Goal: Task Accomplishment & Management: Use online tool/utility

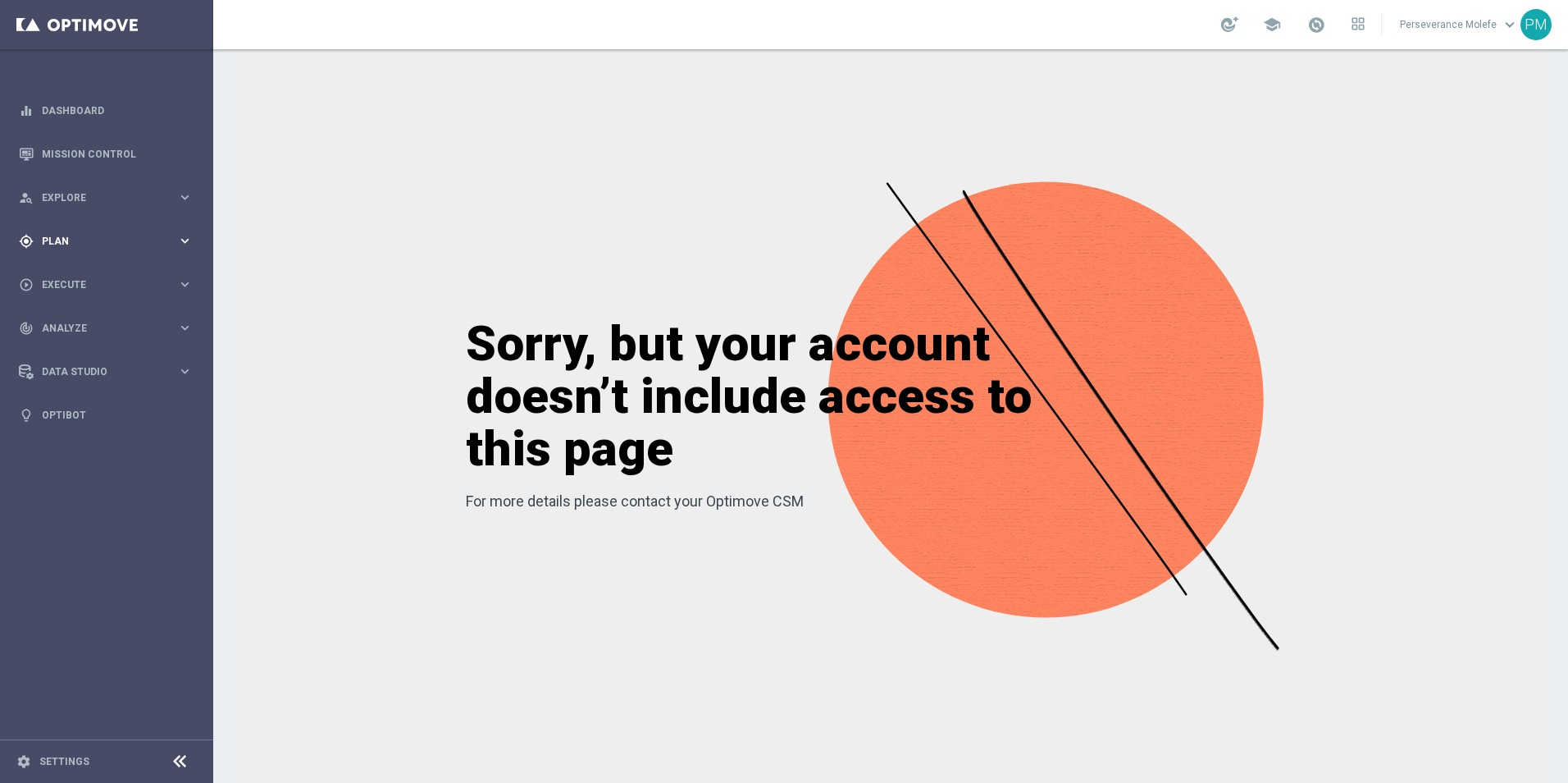
click at [109, 232] on div "gps_fixed Plan keyboard_arrow_right" at bounding box center [106, 241] width 212 height 44
click at [72, 298] on link "Actions" at bounding box center [106, 299] width 128 height 13
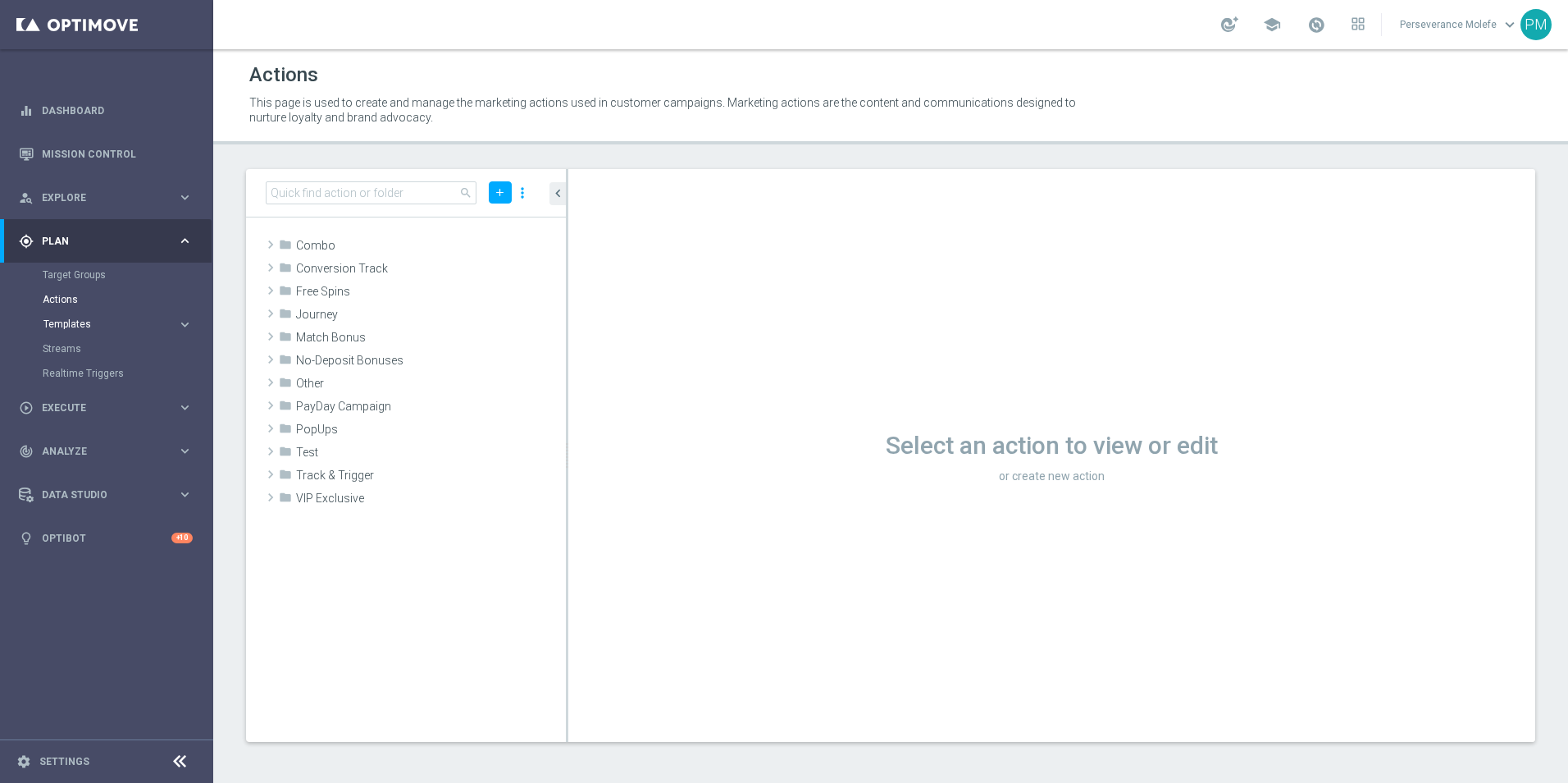
click at [77, 322] on span "Templates" at bounding box center [102, 324] width 117 height 10
click at [82, 347] on link "Optimail" at bounding box center [111, 348] width 120 height 13
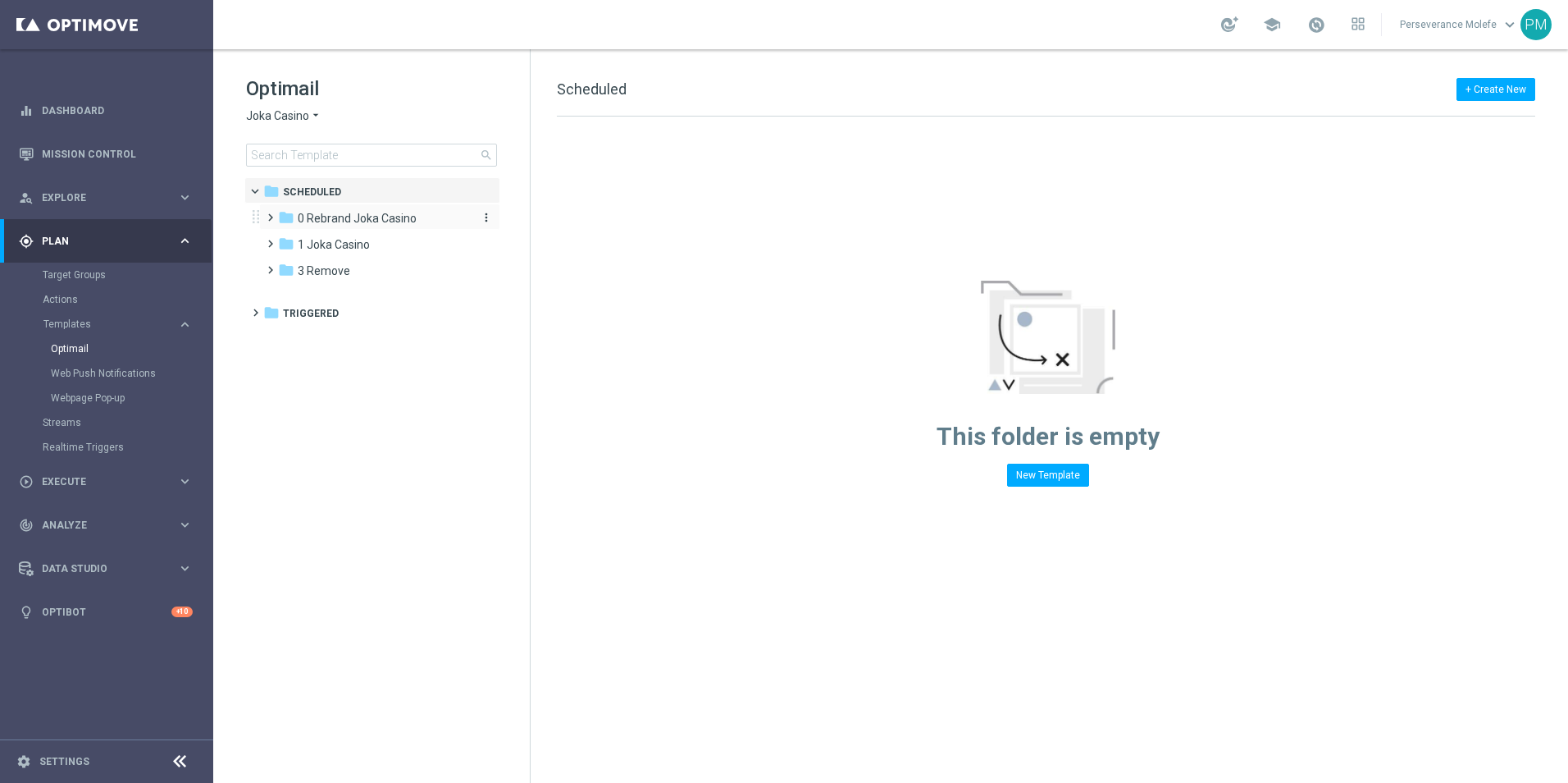
click at [299, 220] on span "0 Rebrand Joka Casino" at bounding box center [357, 218] width 119 height 15
click at [326, 238] on span "1 New Daily" at bounding box center [343, 244] width 59 height 15
click at [359, 268] on span "2 New Extra Send" at bounding box center [359, 270] width 91 height 15
click at [276, 123] on div "Optimail Joka Casino arrow_drop_down × Joka Casino search" at bounding box center [387, 121] width 284 height 91
click at [276, 114] on span "Joka Casino" at bounding box center [277, 115] width 64 height 15
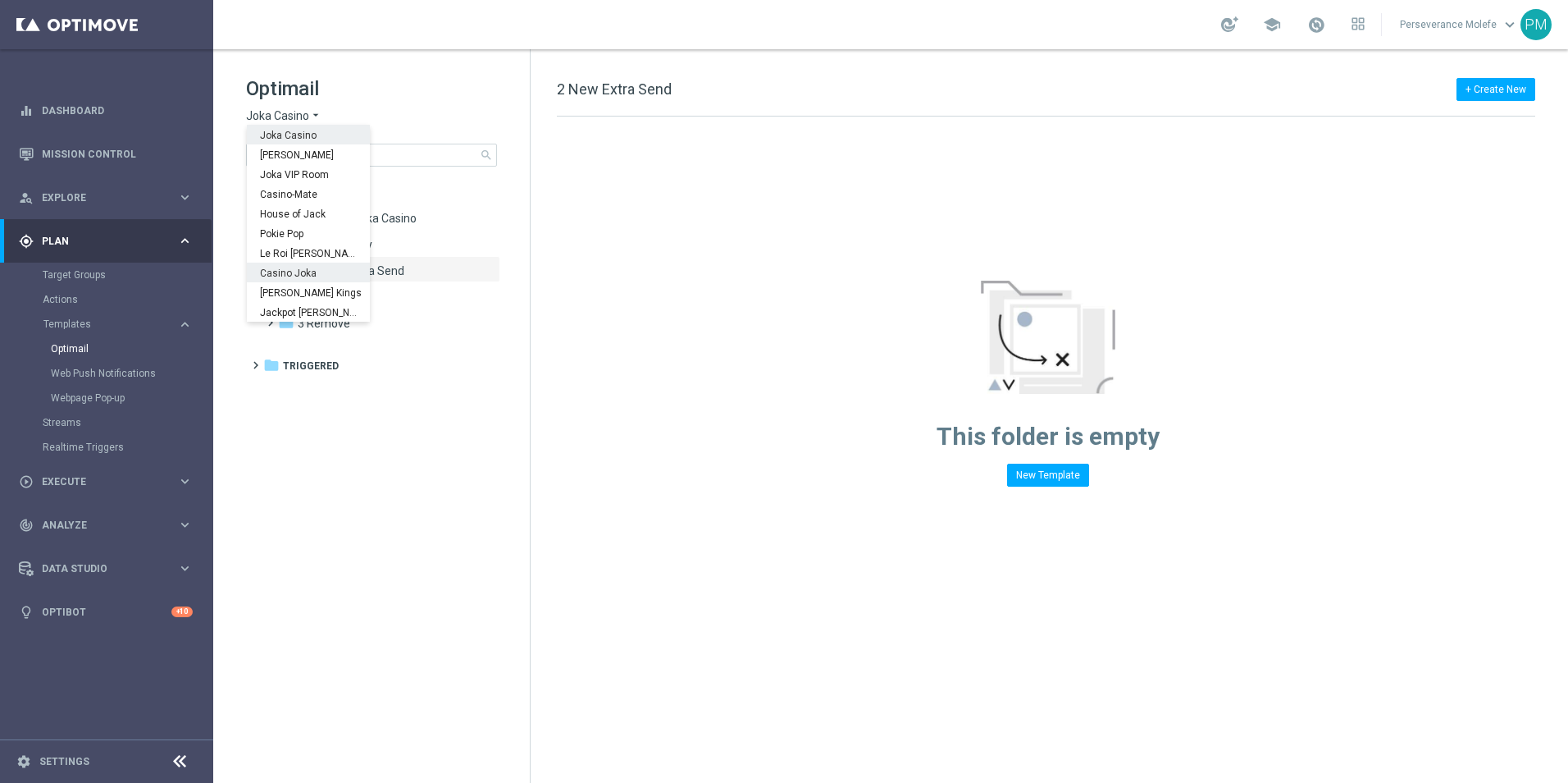
click at [309, 267] on div "Casino Joka" at bounding box center [309, 272] width 123 height 20
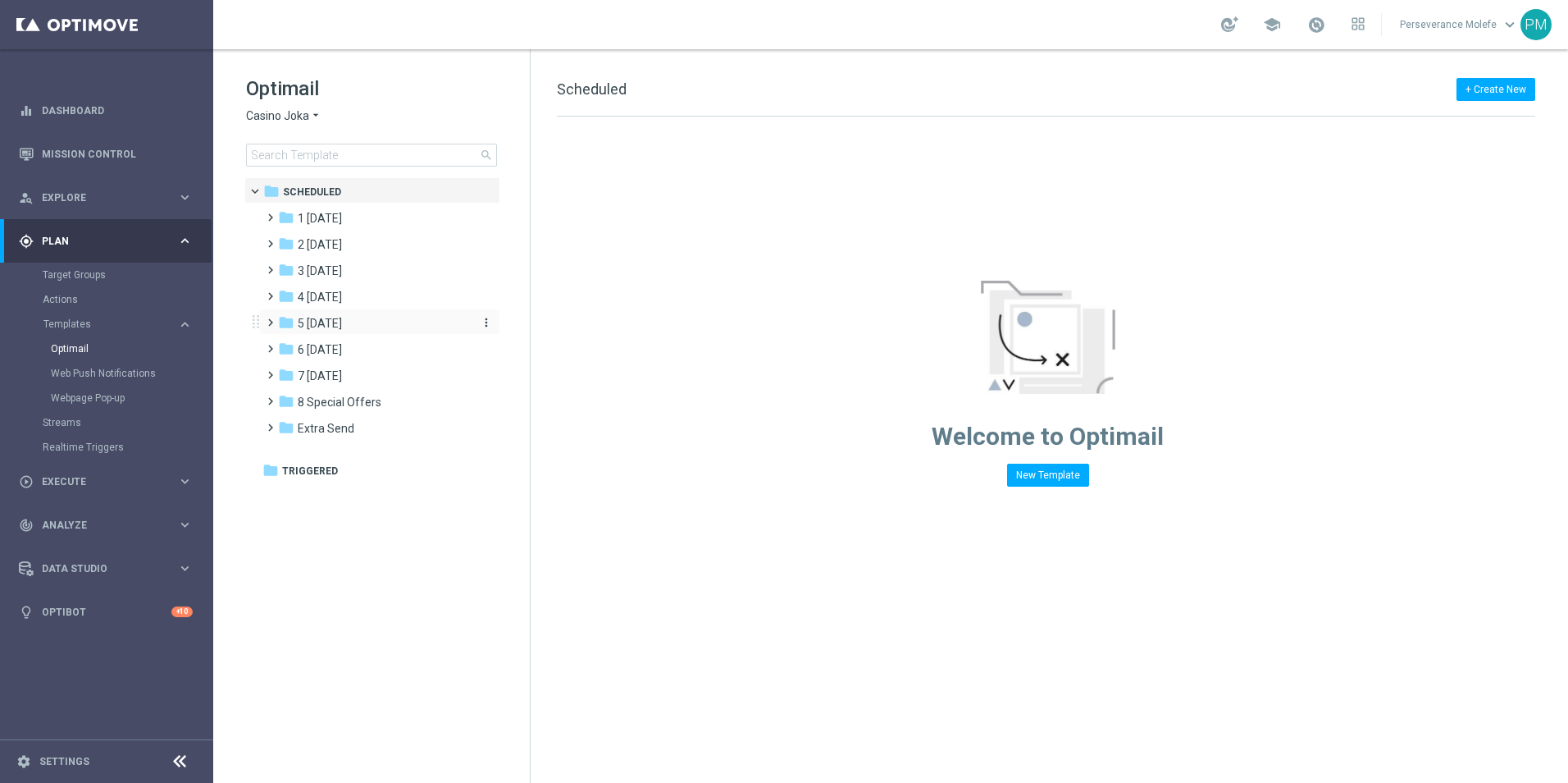
click at [341, 326] on span "5 [DATE]" at bounding box center [320, 323] width 45 height 15
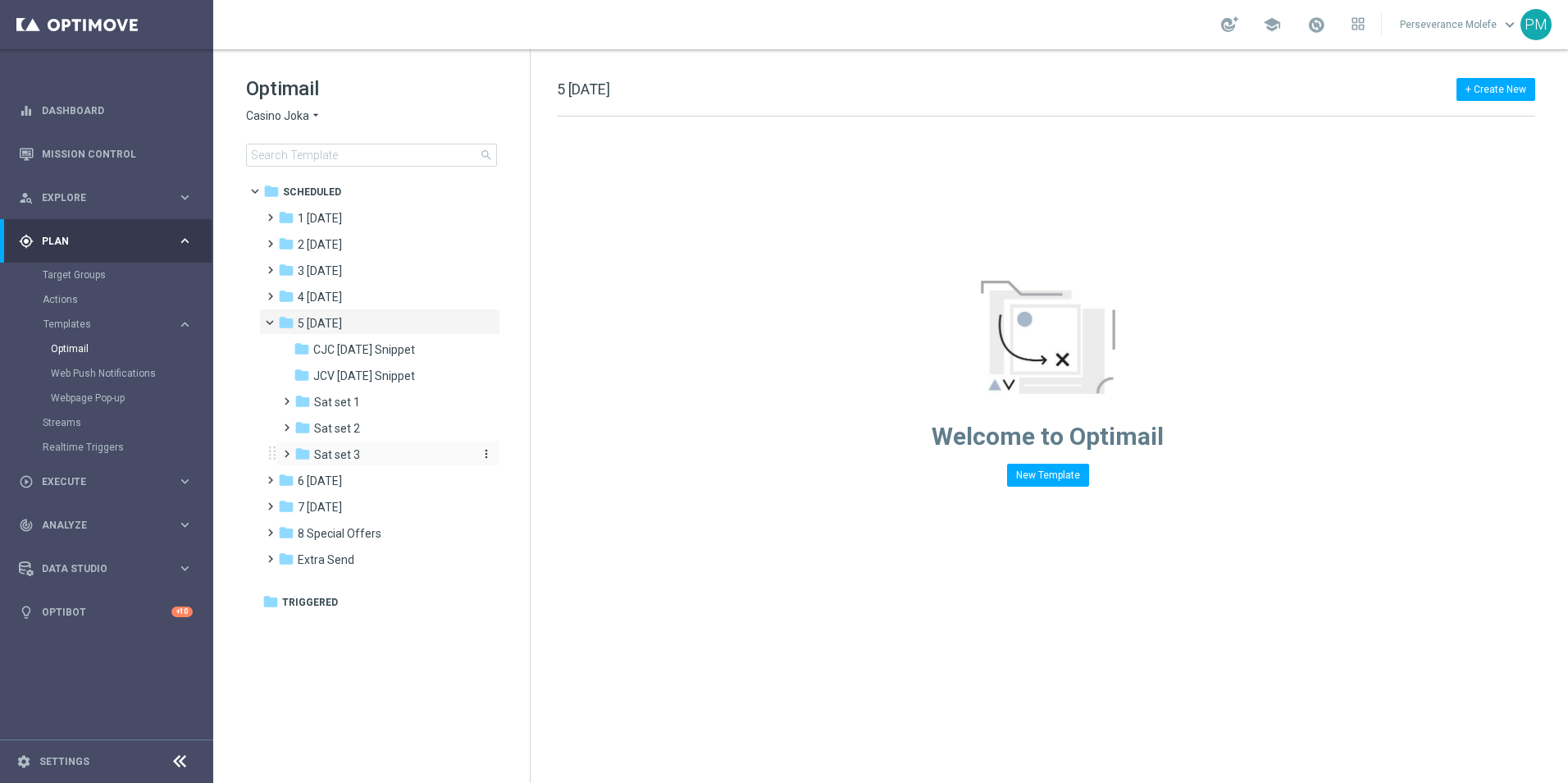
click at [369, 448] on div "folder Sat set 3" at bounding box center [381, 455] width 174 height 19
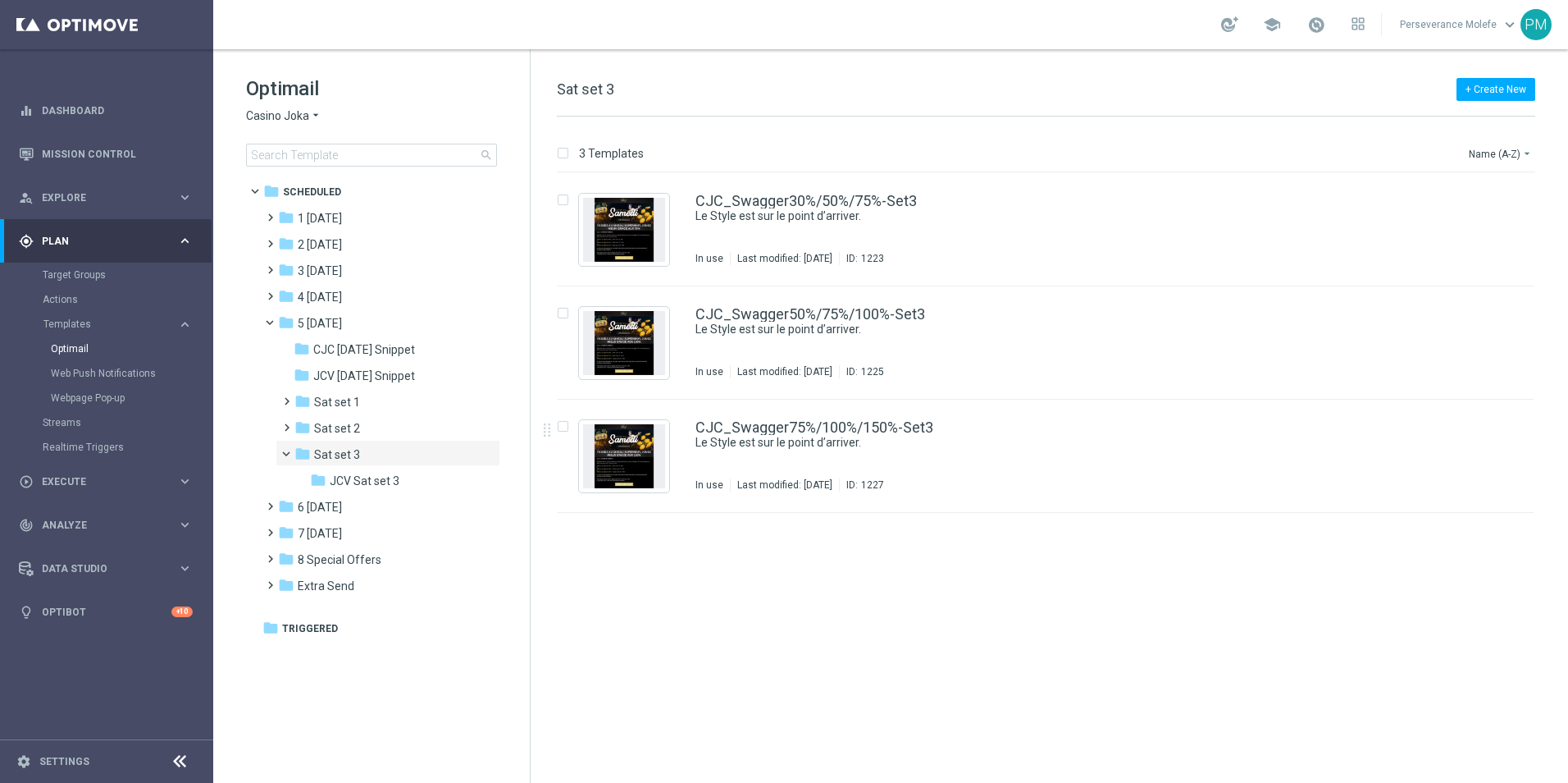
click at [256, 100] on h1 "Optimail" at bounding box center [371, 88] width 251 height 26
click at [257, 116] on span "Casino Joka" at bounding box center [277, 115] width 64 height 15
click at [0, 0] on span "Le Roi [PERSON_NAME]" at bounding box center [0, 0] width 0 height 0
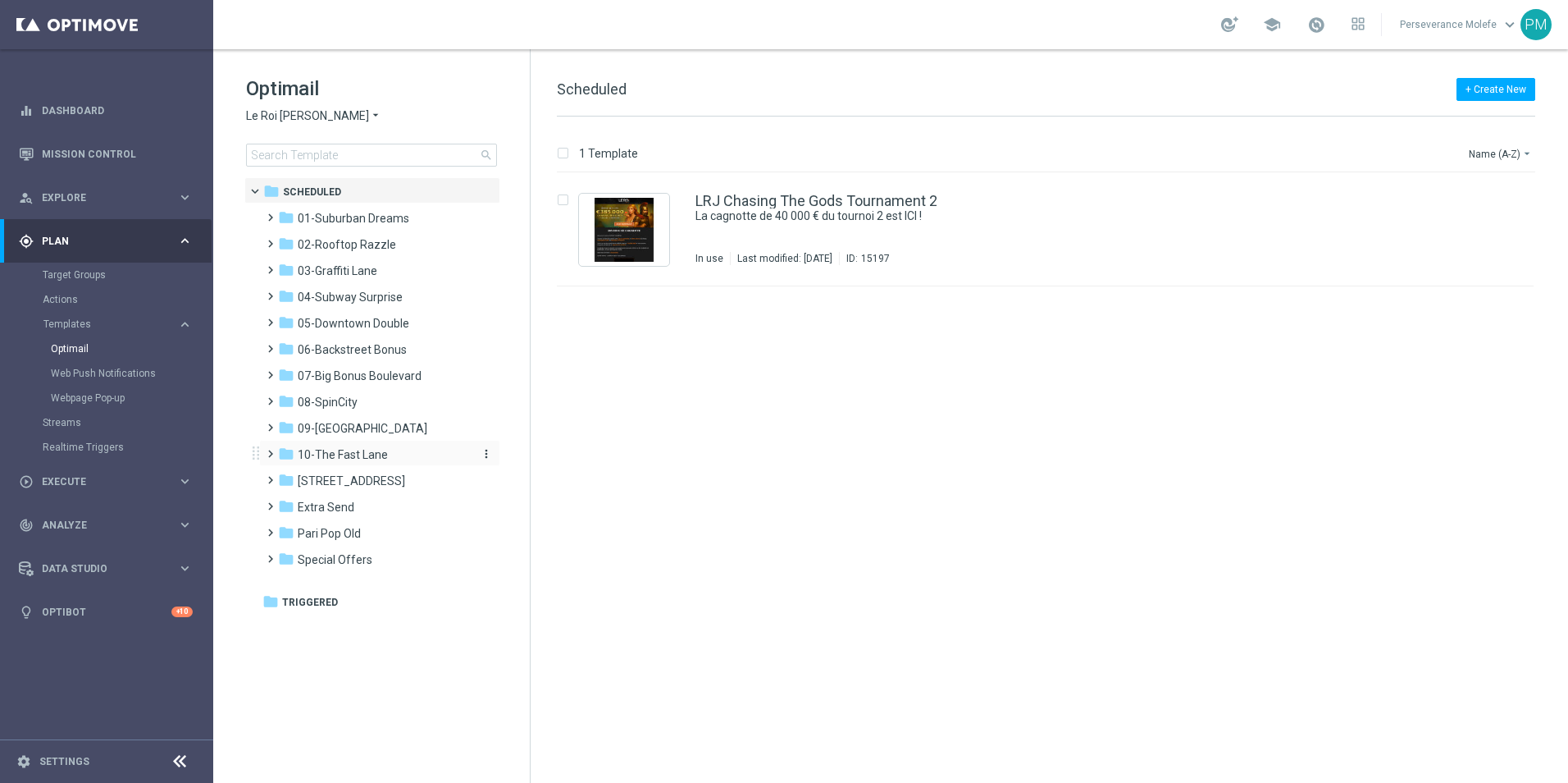
click at [367, 447] on div "folder 10-The Fast Lane" at bounding box center [372, 455] width 189 height 19
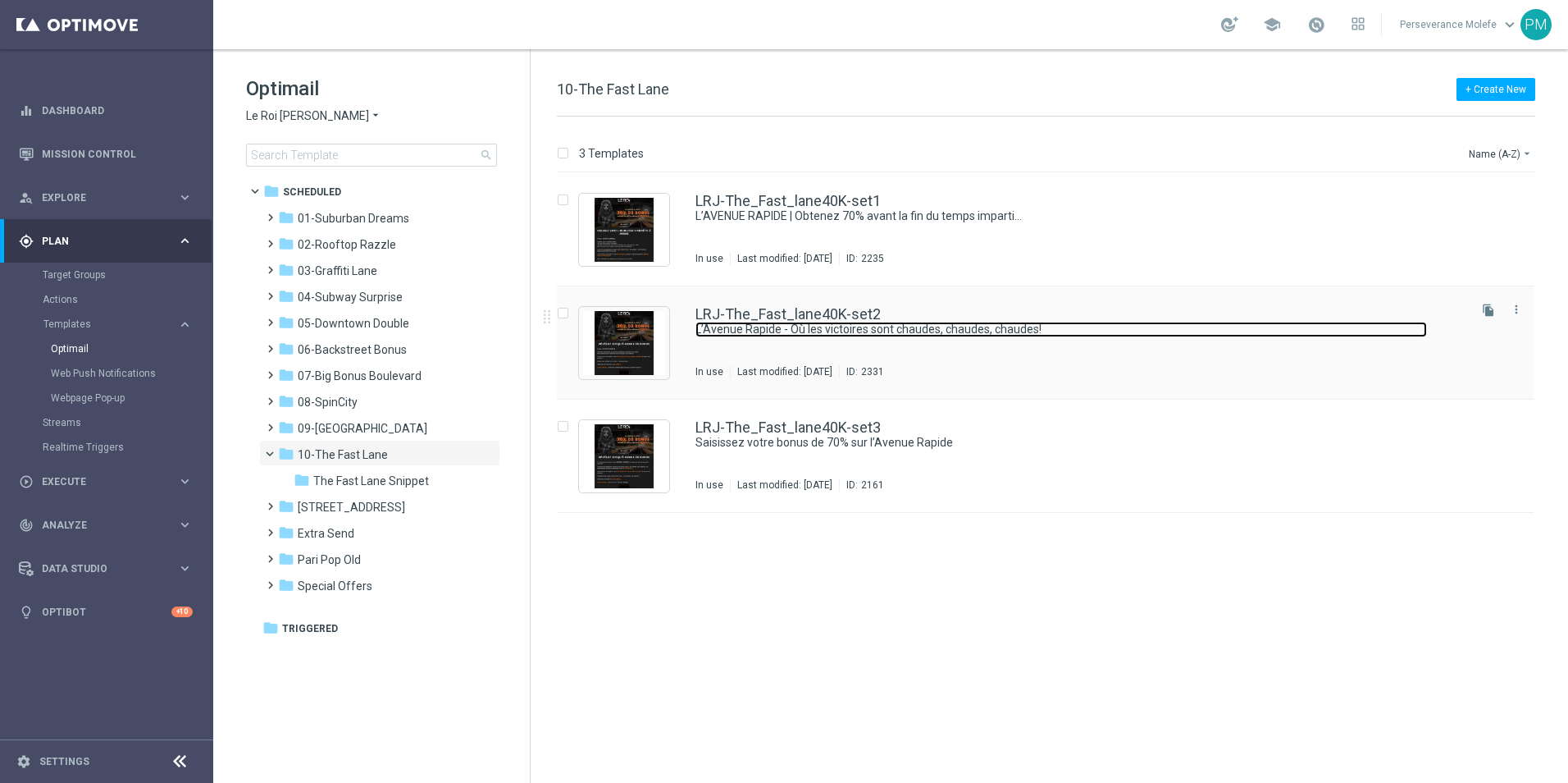
click at [761, 328] on link "L’Avenue Rapide - Où les victoires sont chaudes, chaudes, chaudes!" at bounding box center [1061, 328] width 732 height 15
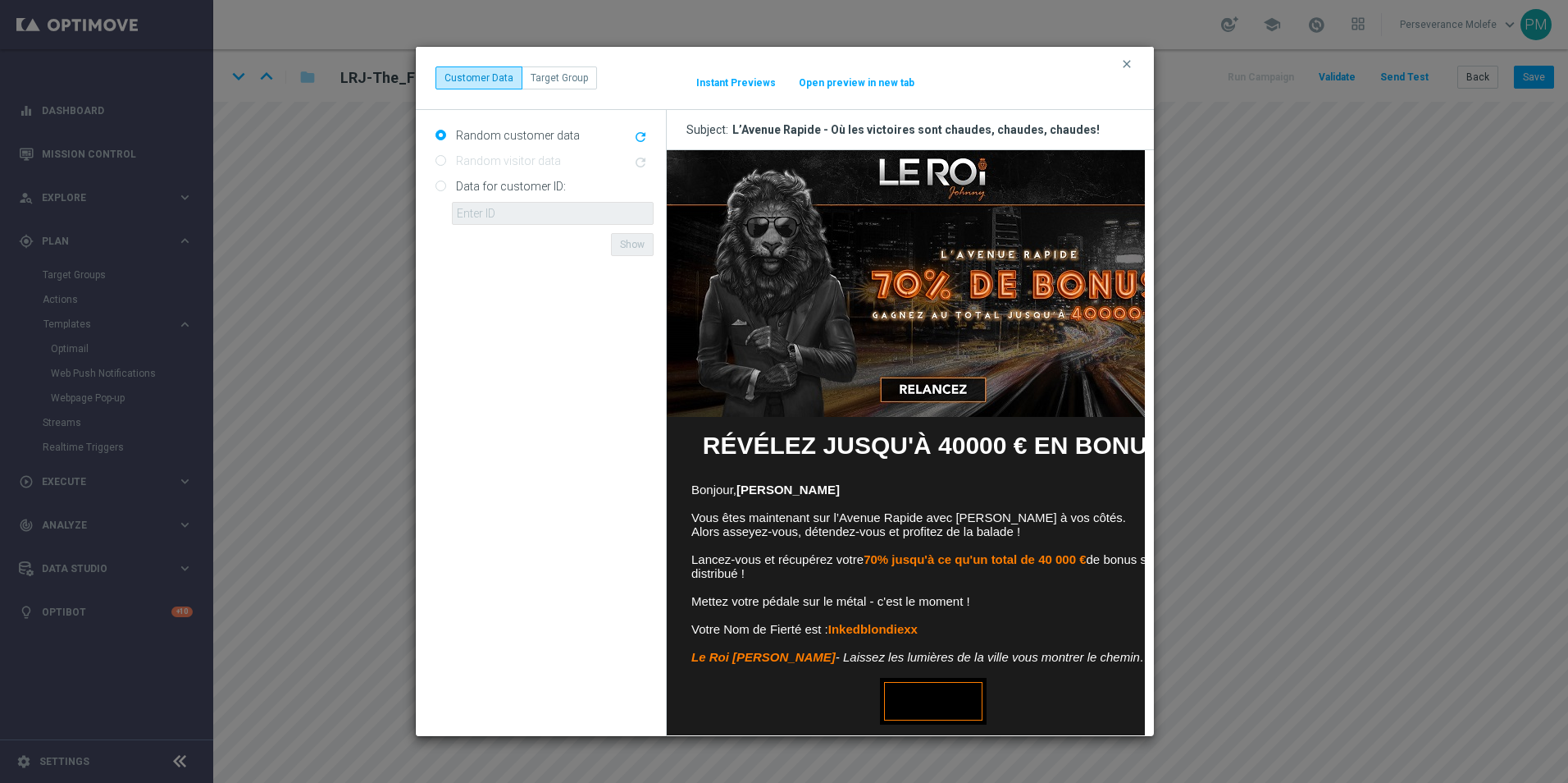
click at [890, 91] on div "clear Customer Data Target Group It might take a while... Instant Previews Open…" at bounding box center [784, 78] width 738 height 64
click at [890, 84] on button "Open preview in new tab" at bounding box center [856, 82] width 117 height 13
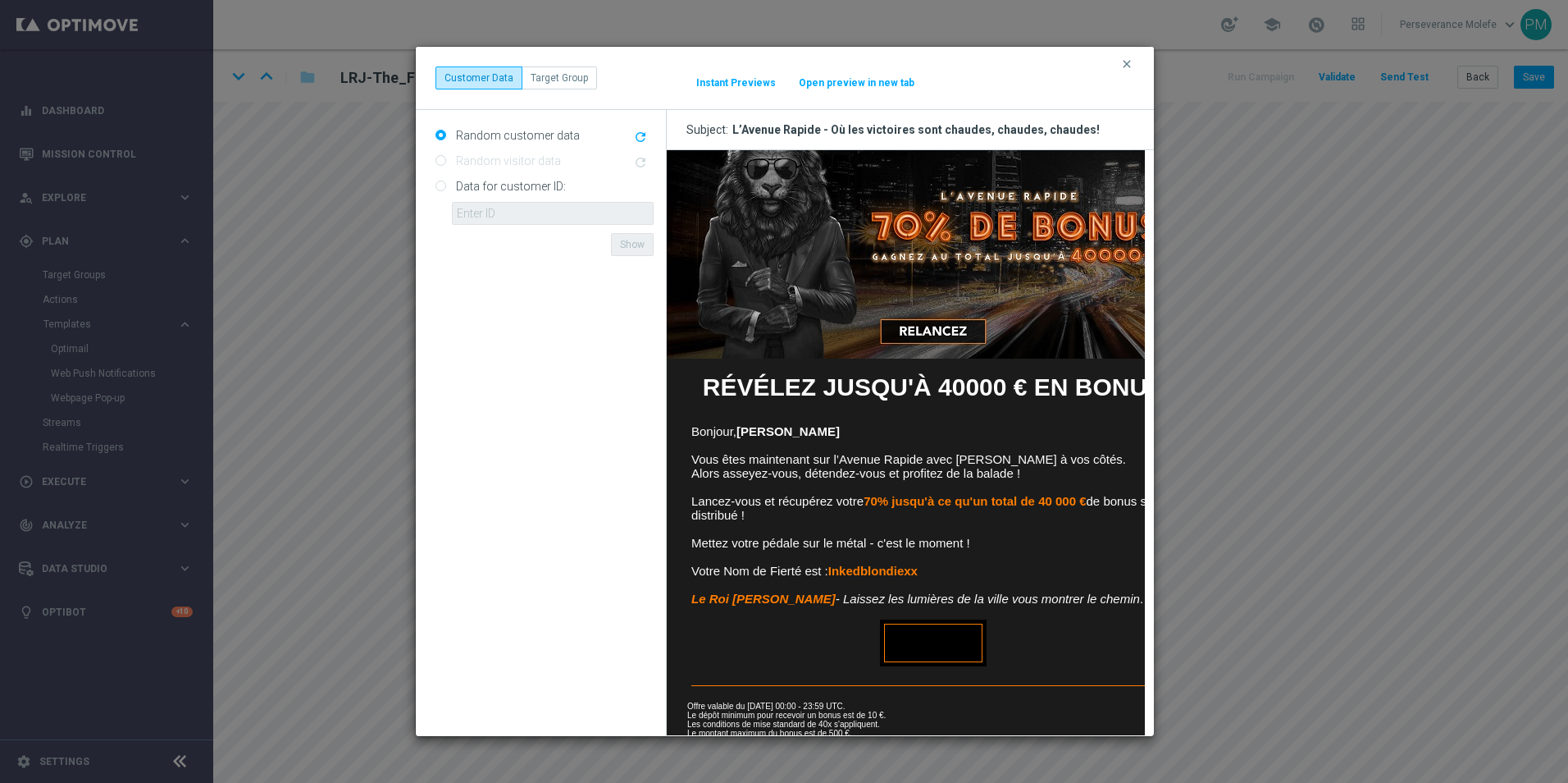
scroll to position [117, 0]
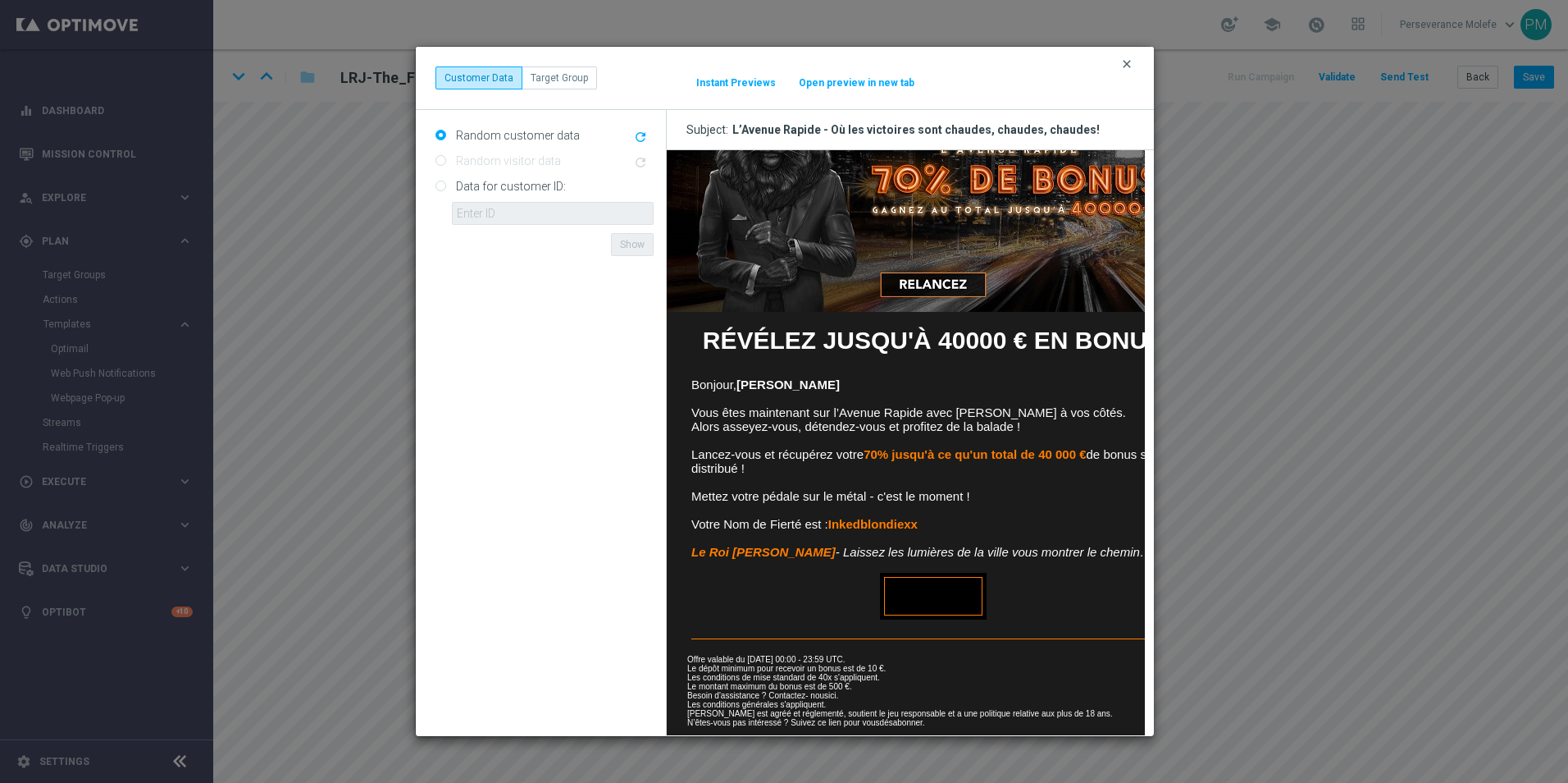
click at [1129, 64] on icon "clear" at bounding box center [1126, 64] width 13 height 13
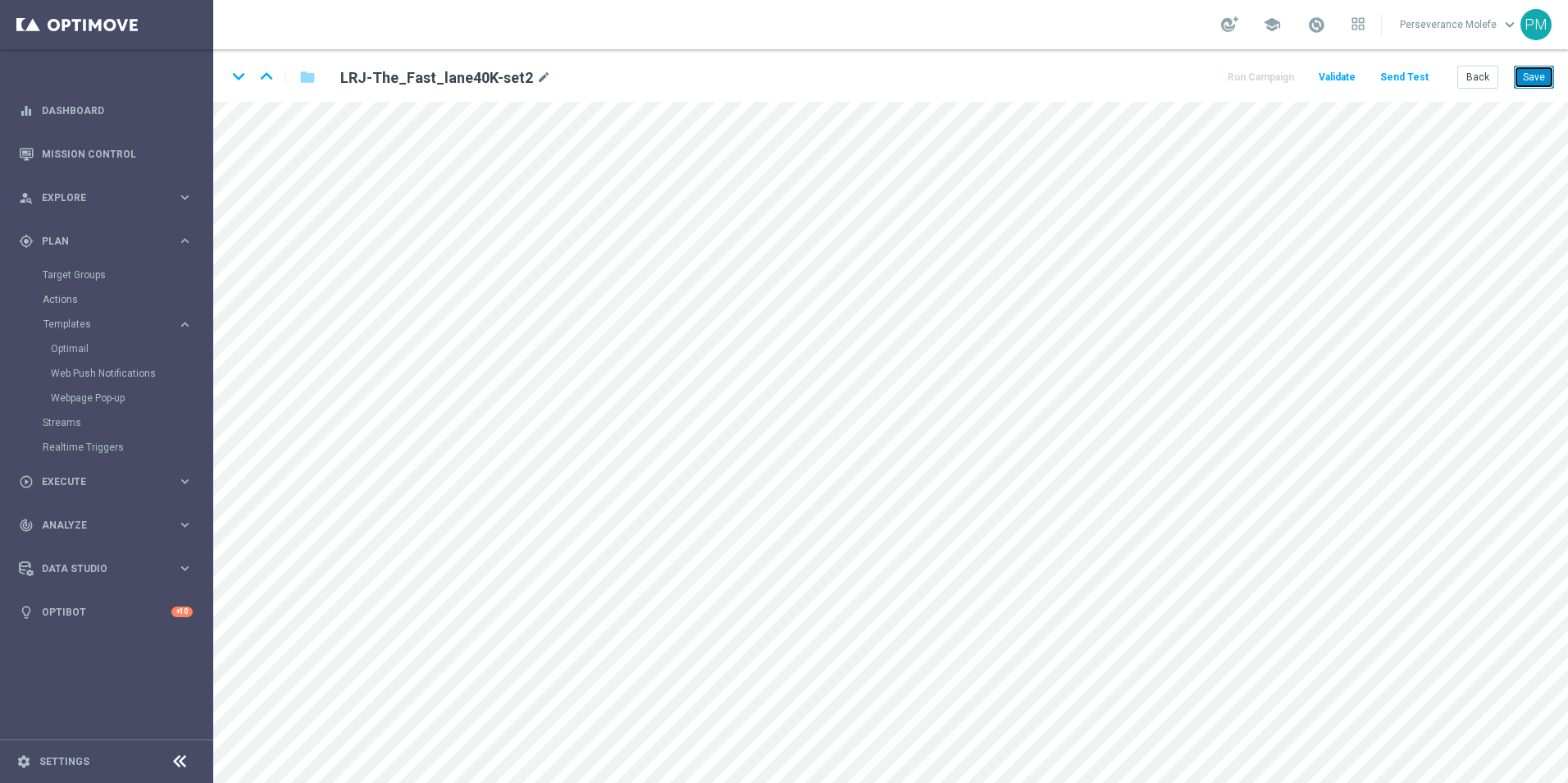
click at [1543, 84] on button "Save" at bounding box center [1533, 77] width 40 height 23
click at [1496, 85] on button "Back" at bounding box center [1478, 77] width 41 height 23
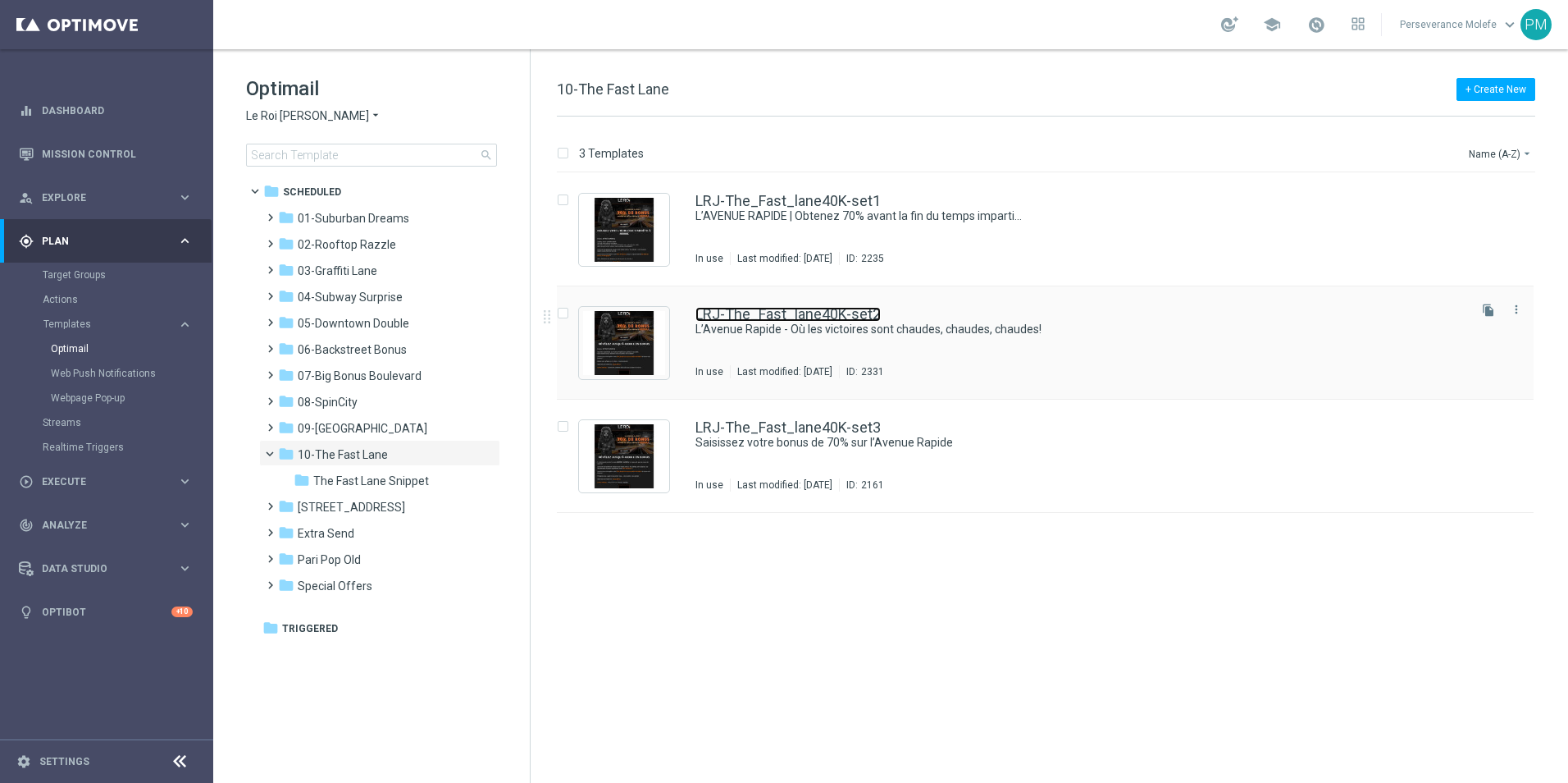
click at [823, 309] on link "LRJ-The_Fast_lane40K-set2" at bounding box center [787, 314] width 185 height 15
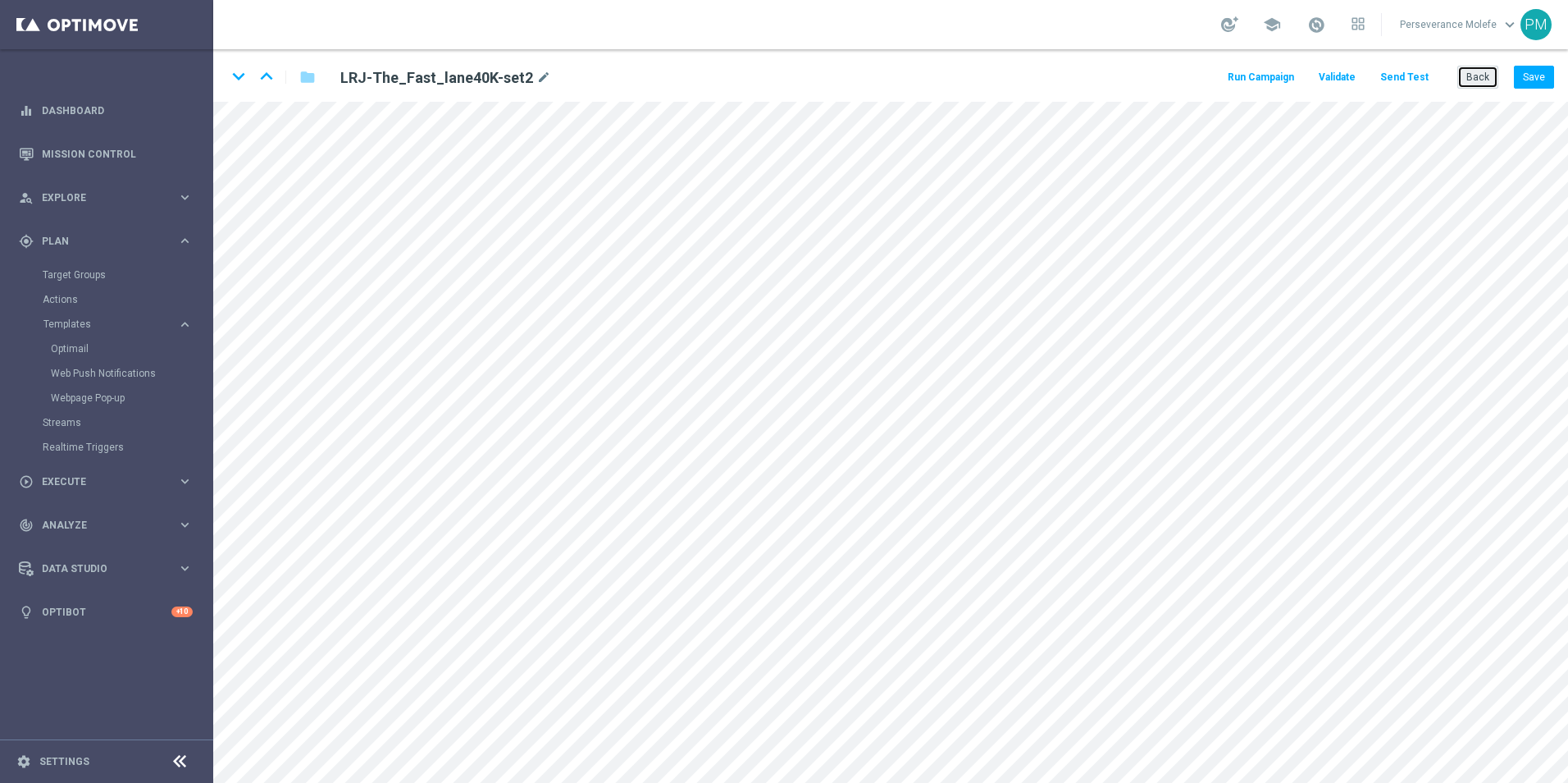
click at [1466, 85] on button "Back" at bounding box center [1478, 77] width 41 height 23
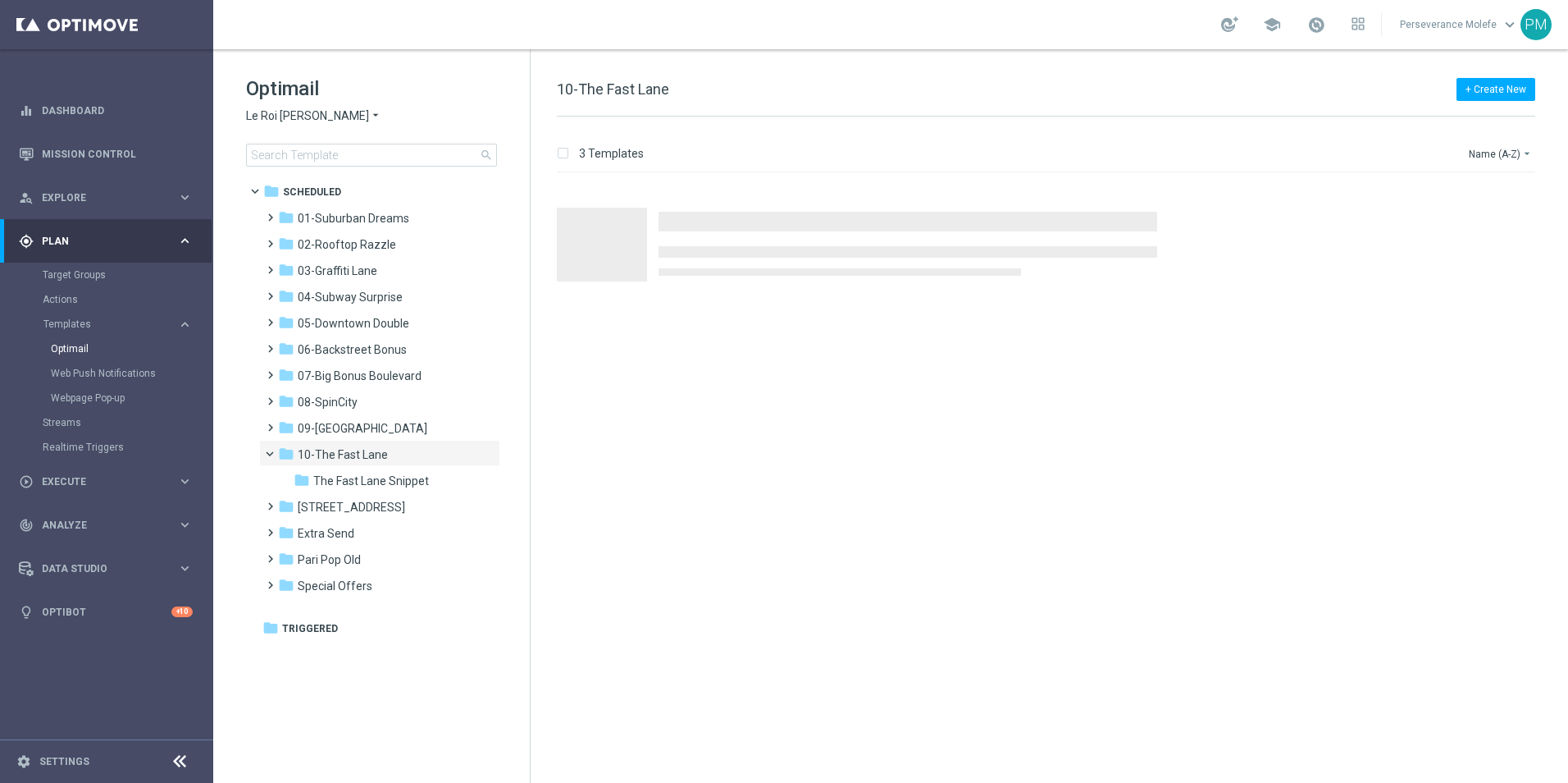
click at [304, 120] on span "Le Roi [PERSON_NAME]" at bounding box center [308, 115] width 123 height 15
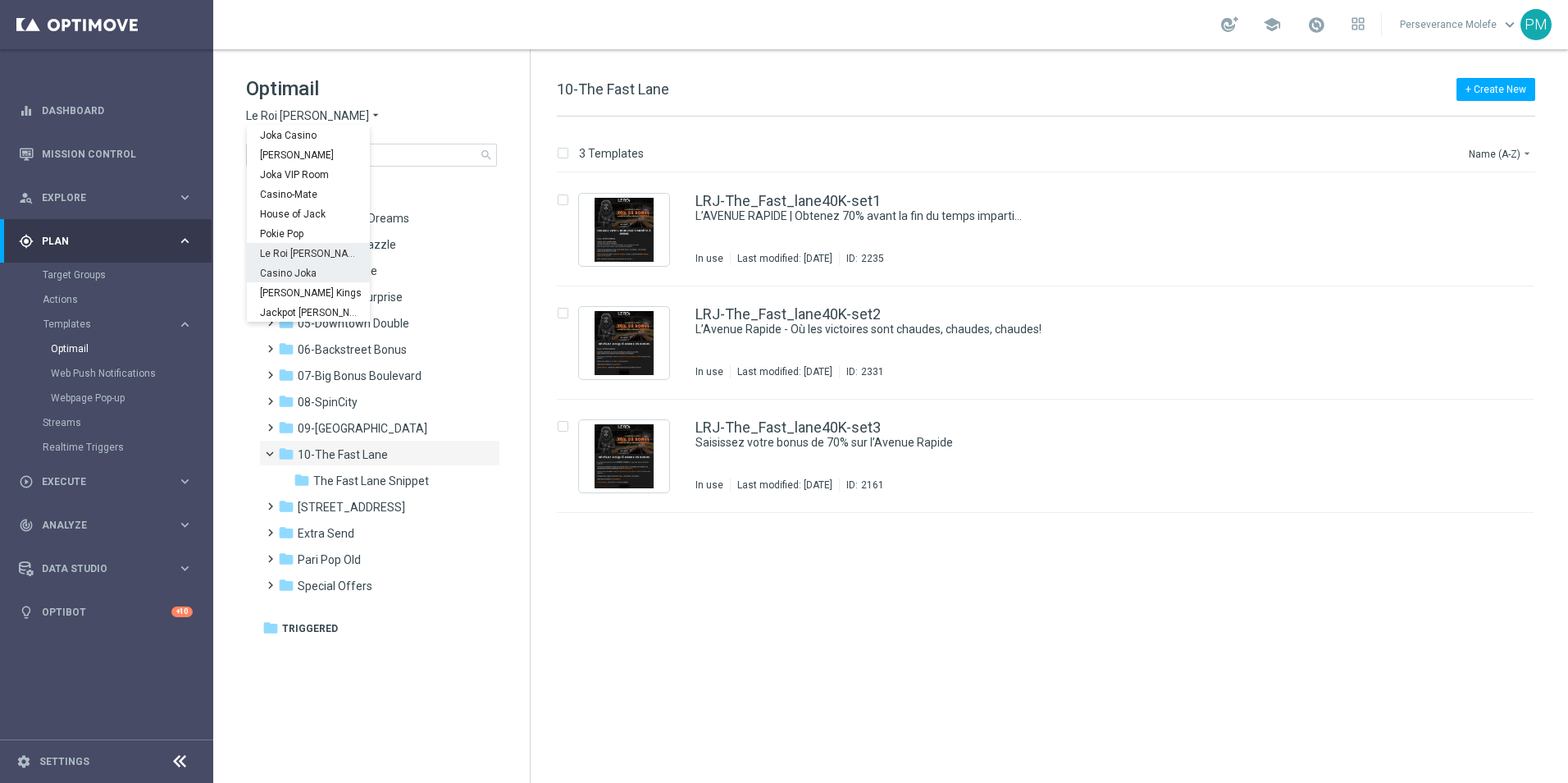
click at [0, 0] on span "Casino Joka" at bounding box center [0, 0] width 0 height 0
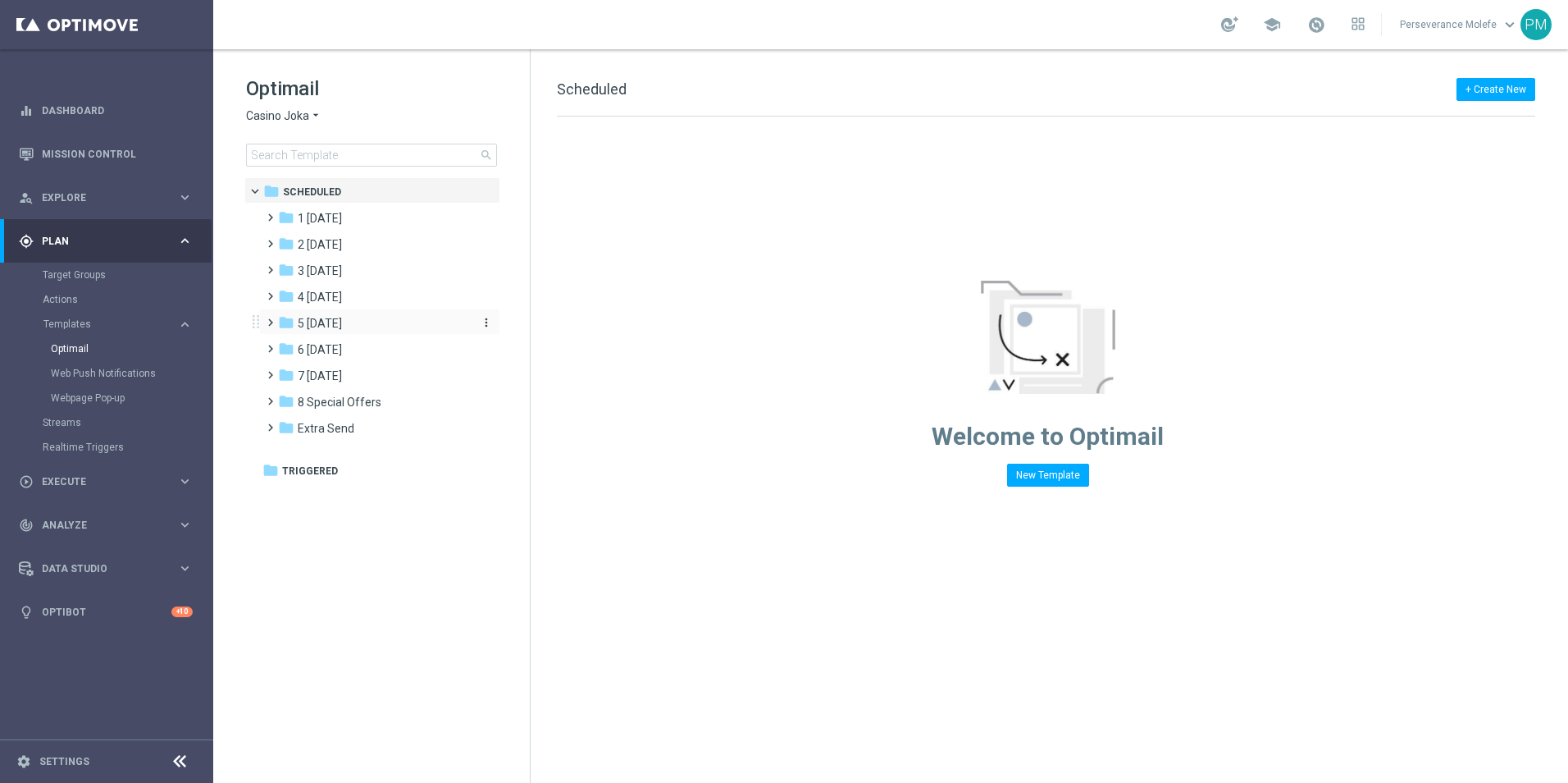
click at [332, 330] on div "folder 5 [DATE]" at bounding box center [372, 323] width 189 height 19
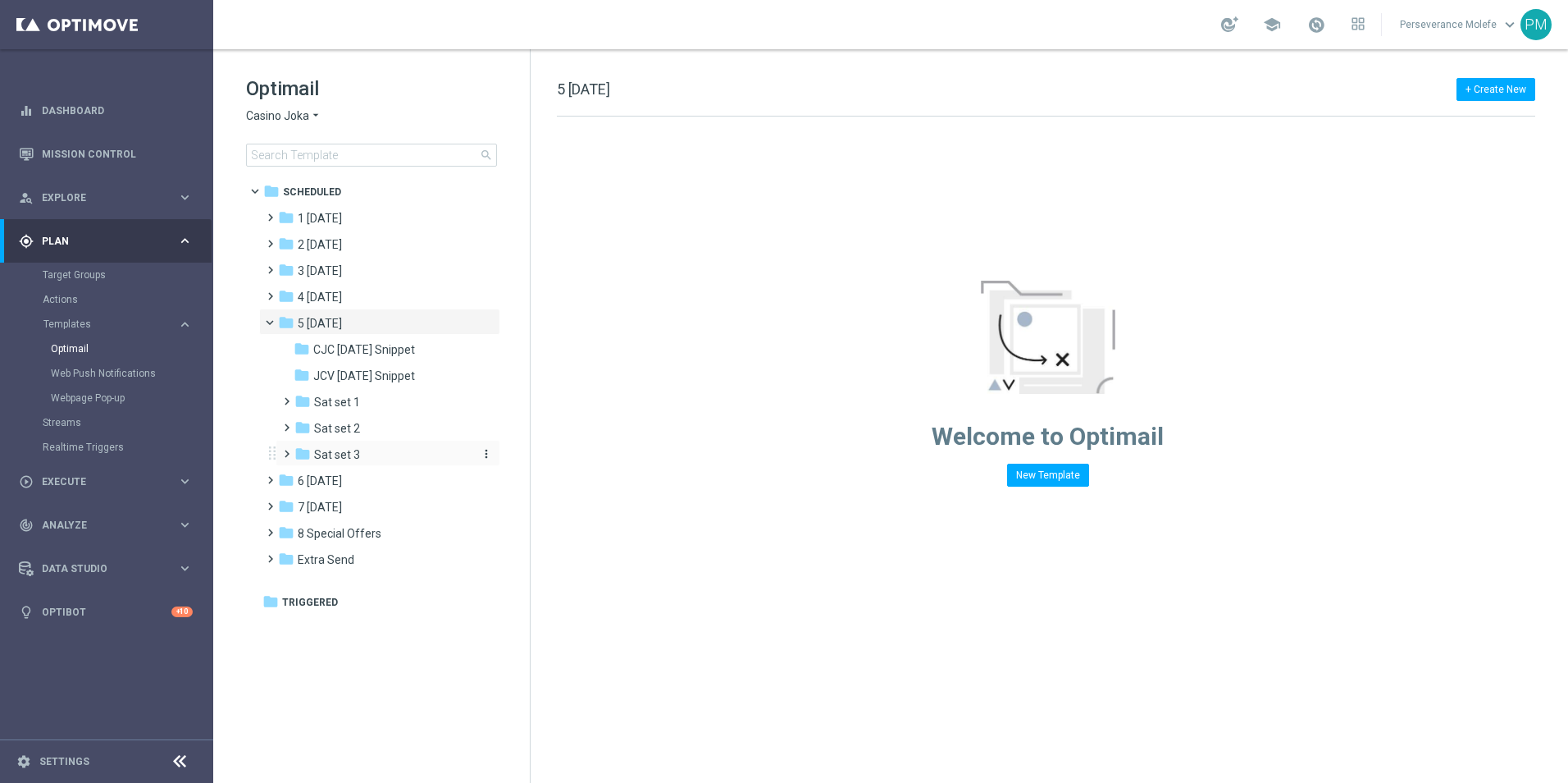
click at [350, 448] on span "Sat set 3" at bounding box center [336, 455] width 46 height 15
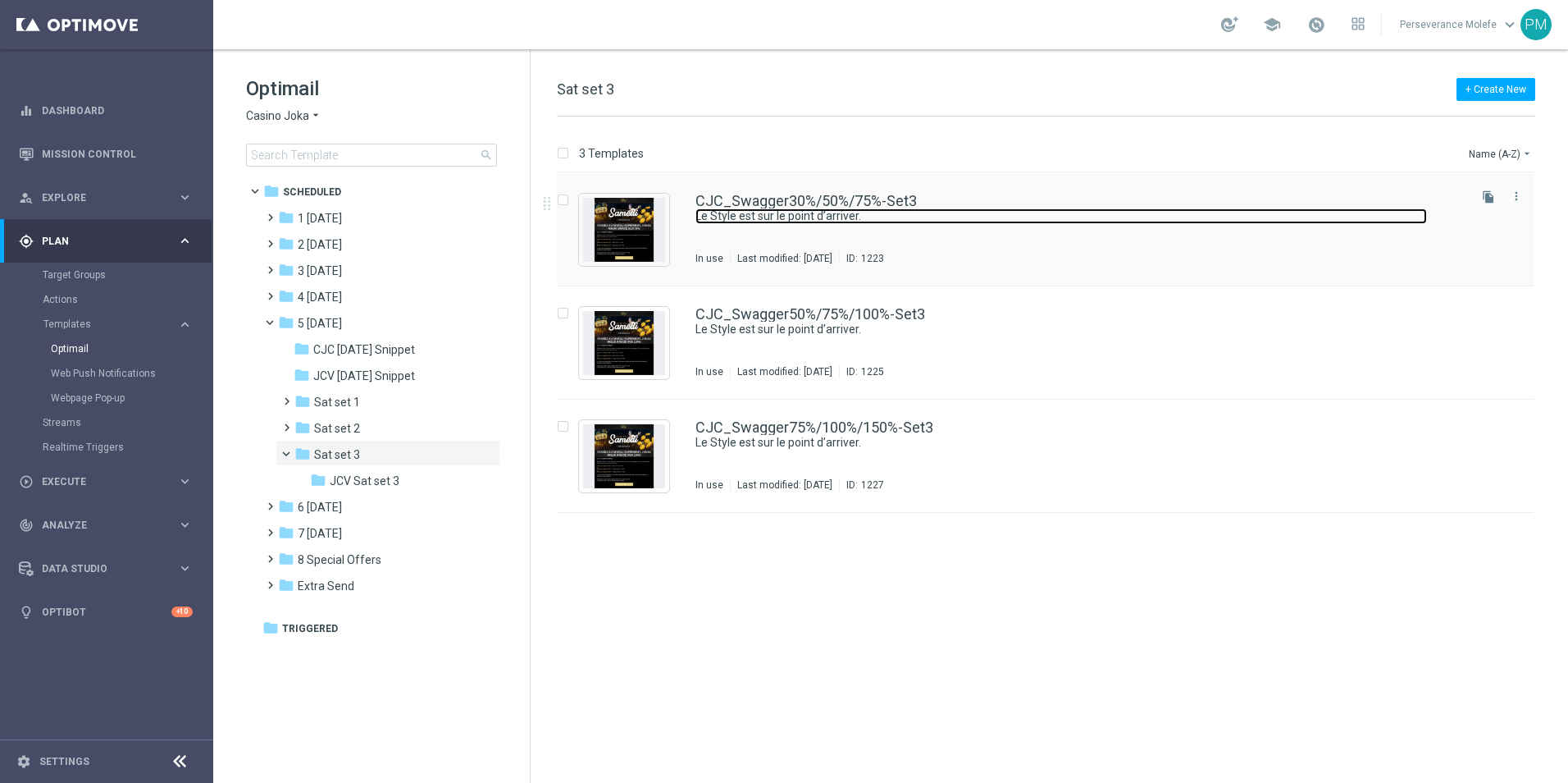
click at [751, 217] on link "Le Style est sur le point d’arriver." at bounding box center [1061, 216] width 732 height 15
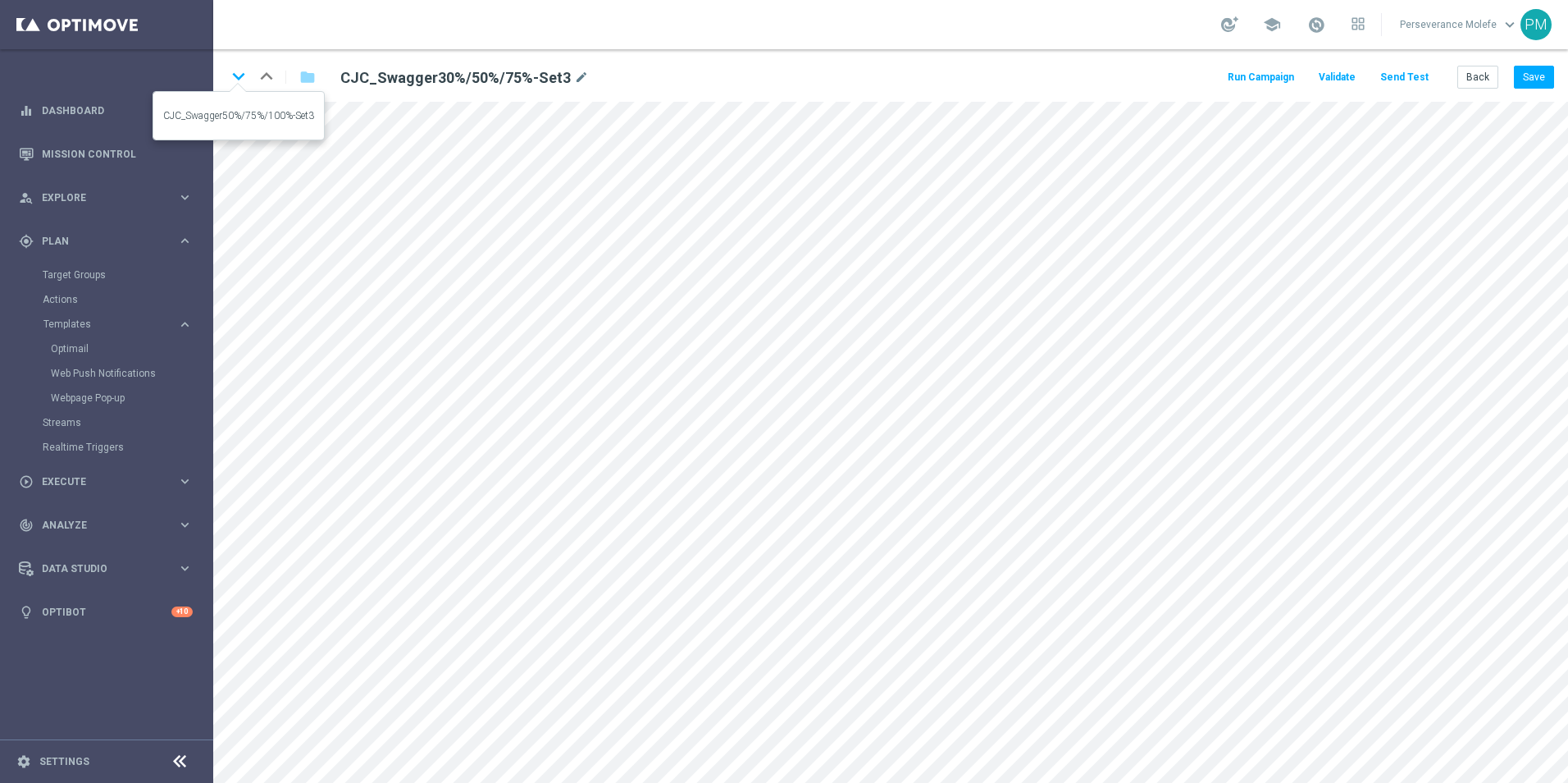
click at [236, 80] on icon "keyboard_arrow_down" at bounding box center [239, 77] width 25 height 25
